Goal: Information Seeking & Learning: Learn about a topic

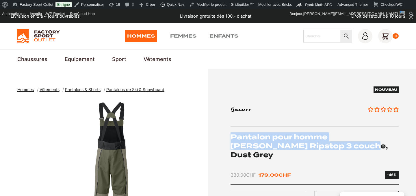
drag, startPoint x: 230, startPoint y: 135, endPoint x: 306, endPoint y: 144, distance: 76.2
click at [306, 144] on h1 "Pantalon pour homme [PERSON_NAME] Ripstop 3 couche, Dust Grey" at bounding box center [314, 145] width 168 height 27
copy h1 "Pantalon pour homme [PERSON_NAME] Ripstop 3 couche"
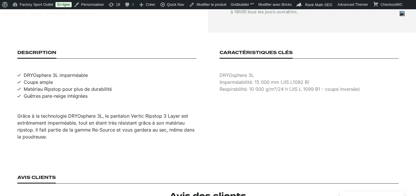
scroll to position [365, 0]
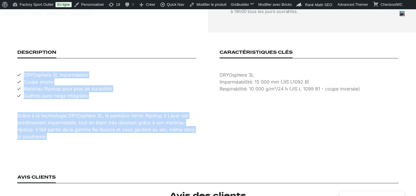
drag, startPoint x: 25, startPoint y: 58, endPoint x: 87, endPoint y: 123, distance: 90.3
click at [87, 123] on div "Description DRYOsphere 3L imperméable Coupe ample Matériau Ripstop pour plus de…" at bounding box center [106, 95] width 179 height 90
copy div "DRYOsphere 3L imperméable Coupe ample Matériau Ripstop pour plus de durabilité …"
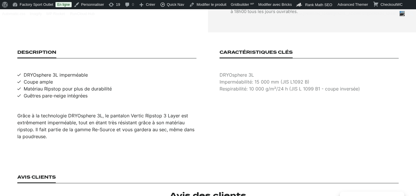
click at [220, 71] on p "DRYOsphere 3L" at bounding box center [308, 74] width 179 height 7
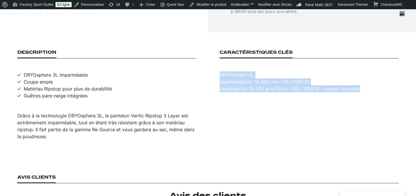
drag, startPoint x: 220, startPoint y: 59, endPoint x: 363, endPoint y: 75, distance: 143.4
click at [363, 75] on li "DRYOsphere 3L Imperméabilité: 15 000 mm (JIS L1092 B) Respirabilité: 10 000 g/m…" at bounding box center [308, 81] width 179 height 21
copy li "DRYOsphere 3L Imperméabilité: 15 000 mm (JIS L1092 B) Respirabilité: 10 000 g/m…"
